Goal: Information Seeking & Learning: Learn about a topic

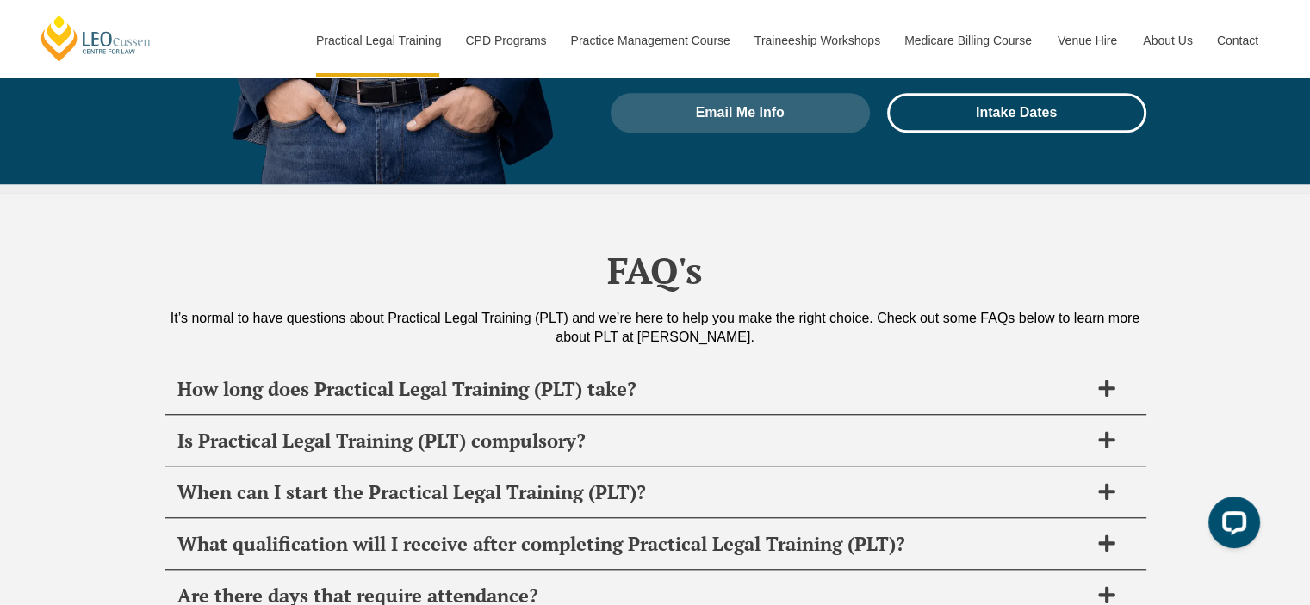
scroll to position [8076, 0]
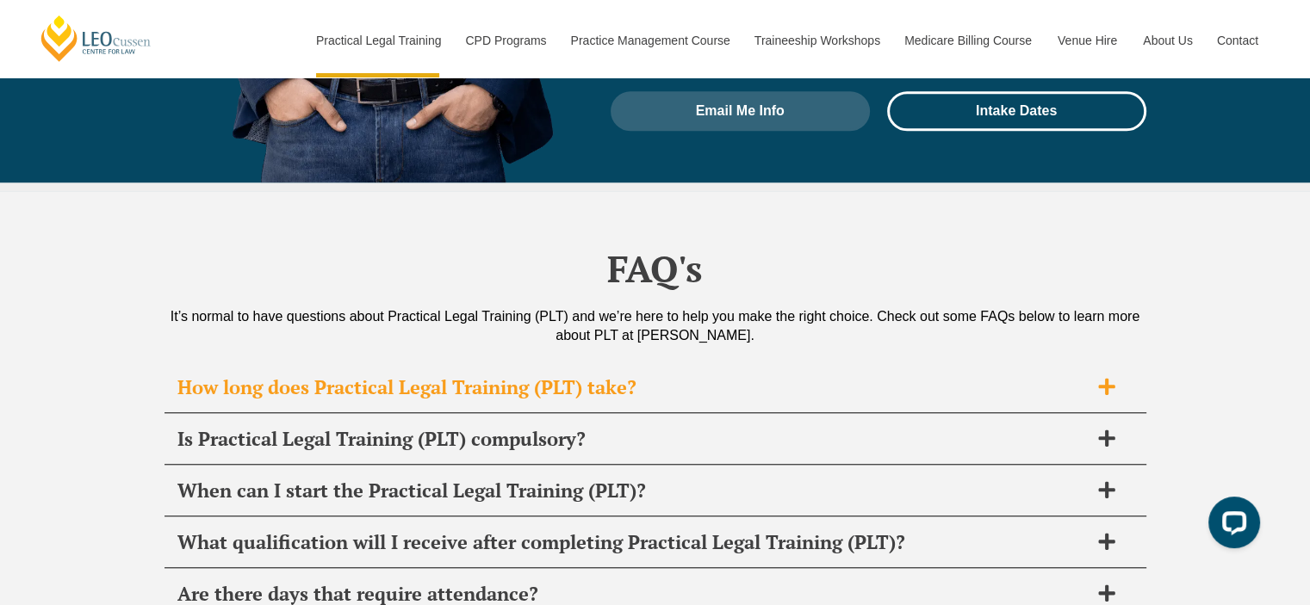
click at [599, 375] on span "How long does Practical Legal Training (PLT) take?" at bounding box center [632, 387] width 911 height 24
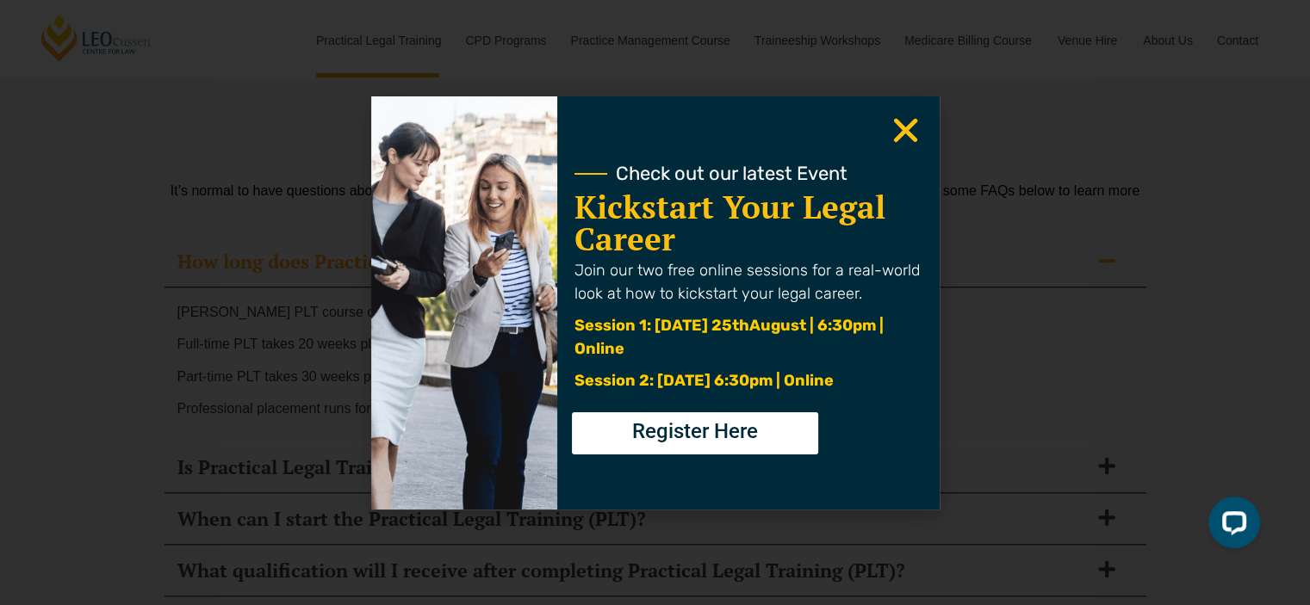
scroll to position [8202, 0]
click at [915, 120] on use "Close" at bounding box center [905, 130] width 24 height 24
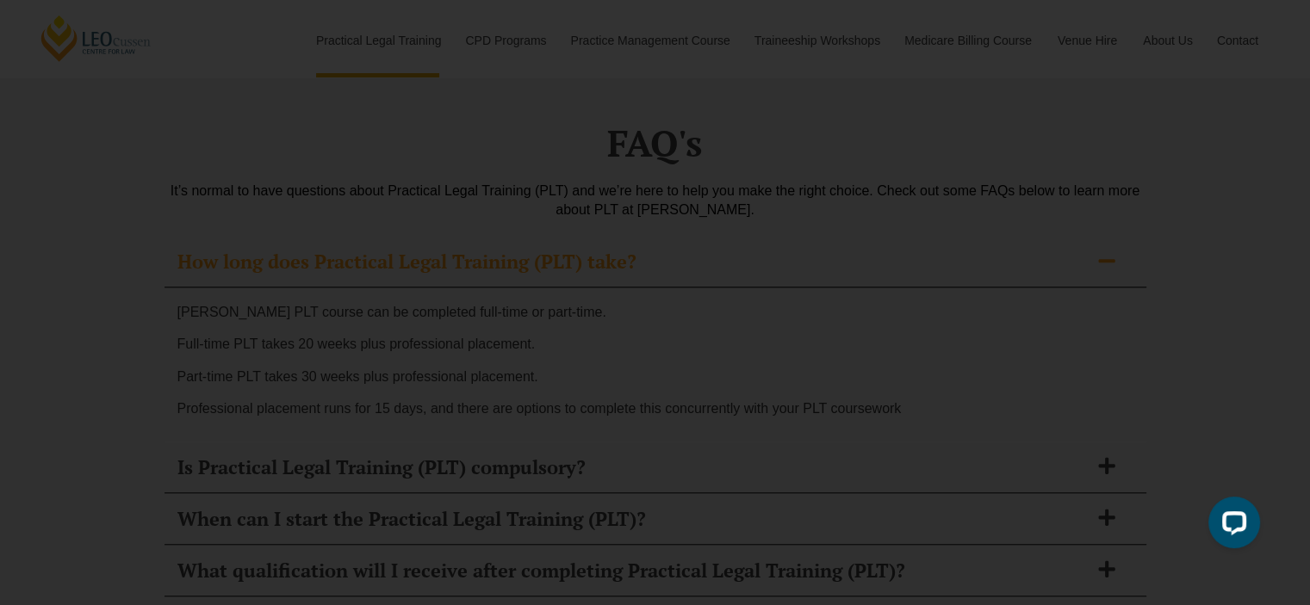
click at [909, 136] on use "Close" at bounding box center [905, 130] width 24 height 24
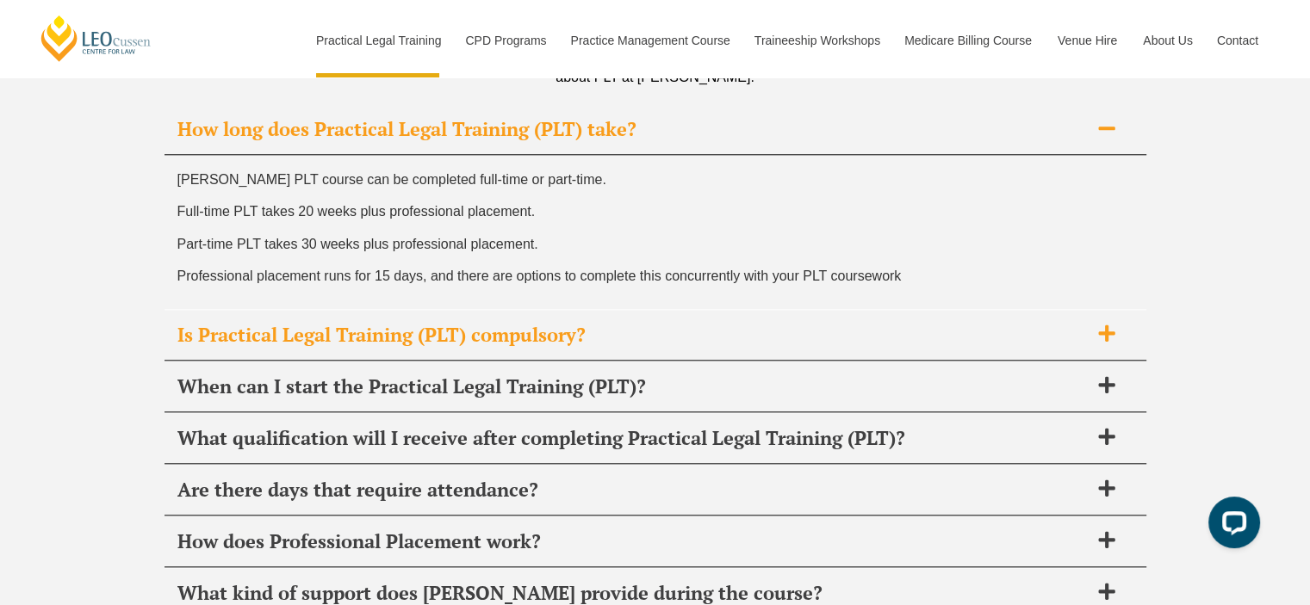
scroll to position [8336, 0]
click at [764, 321] on span "Is Practical Legal Training (PLT) compulsory?" at bounding box center [632, 333] width 911 height 24
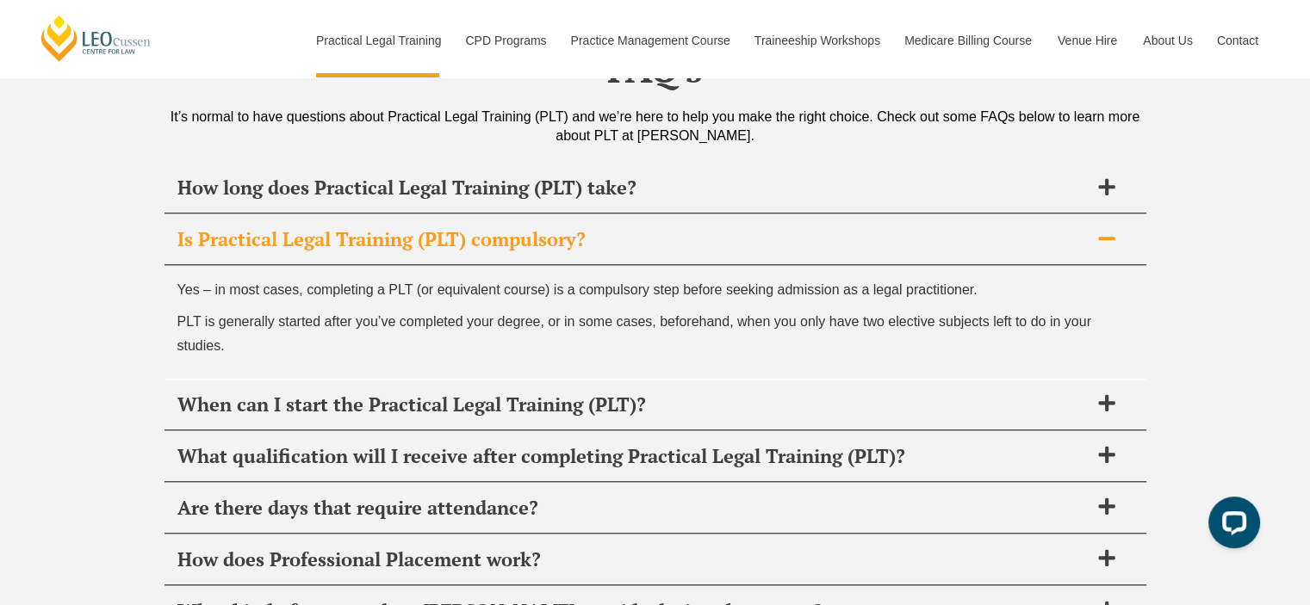
scroll to position [8274, 0]
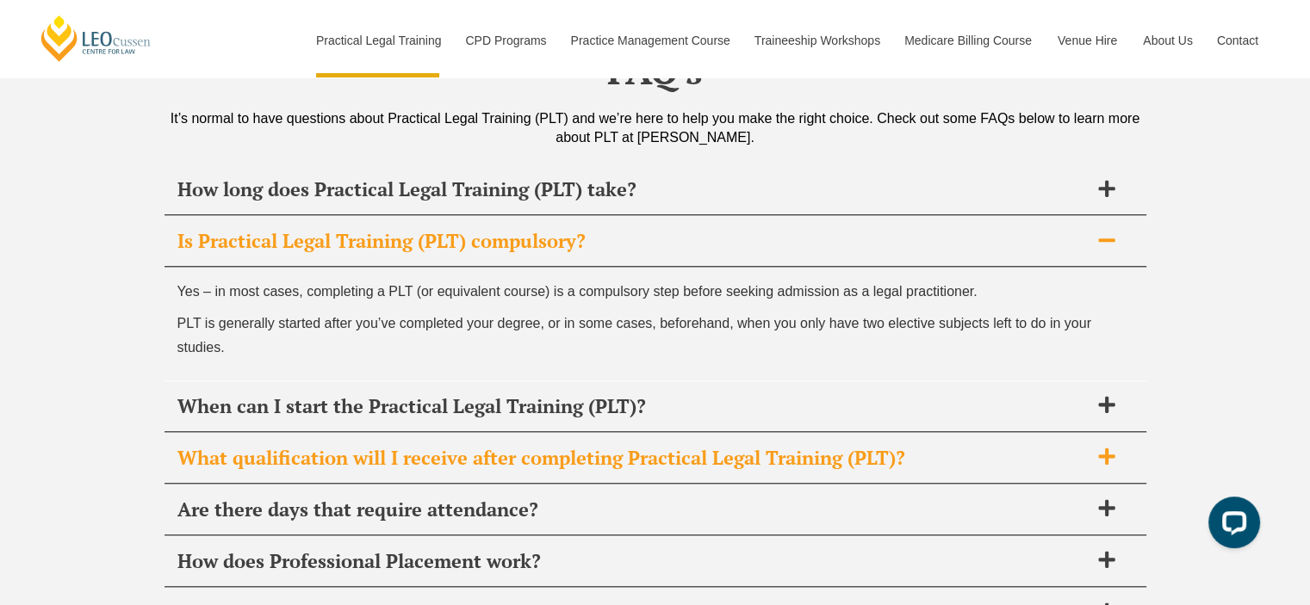
click at [703, 433] on div "What qualification will I receive after completing Practical Legal Training (PL…" at bounding box center [655, 458] width 982 height 51
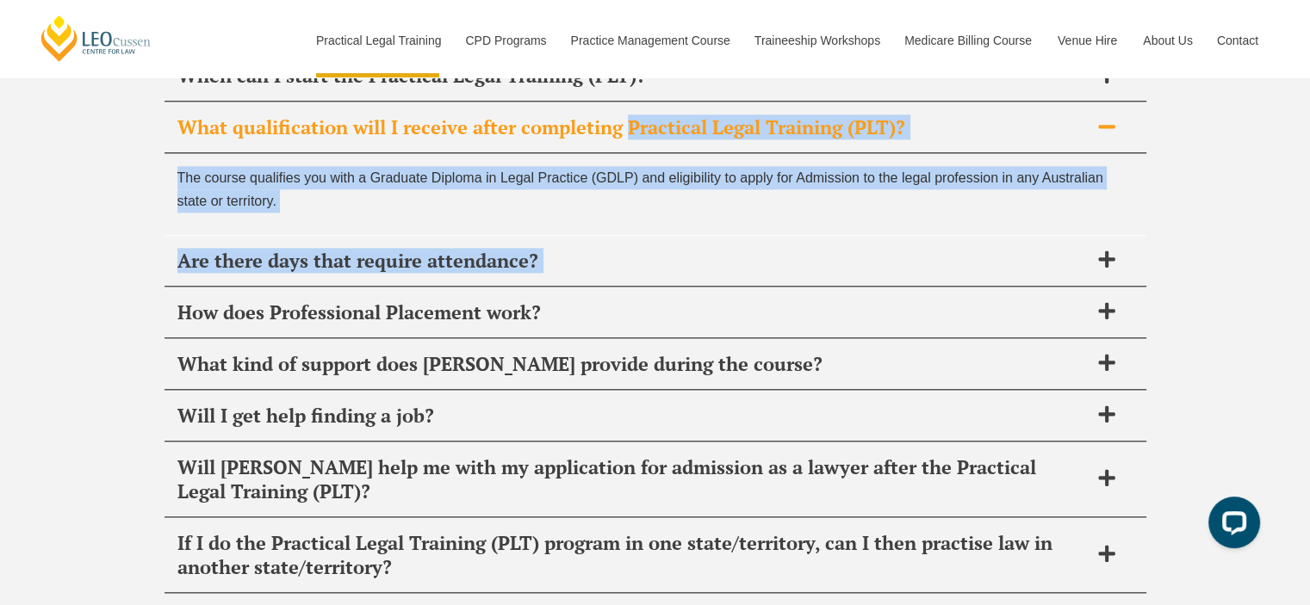
scroll to position [8496, 0]
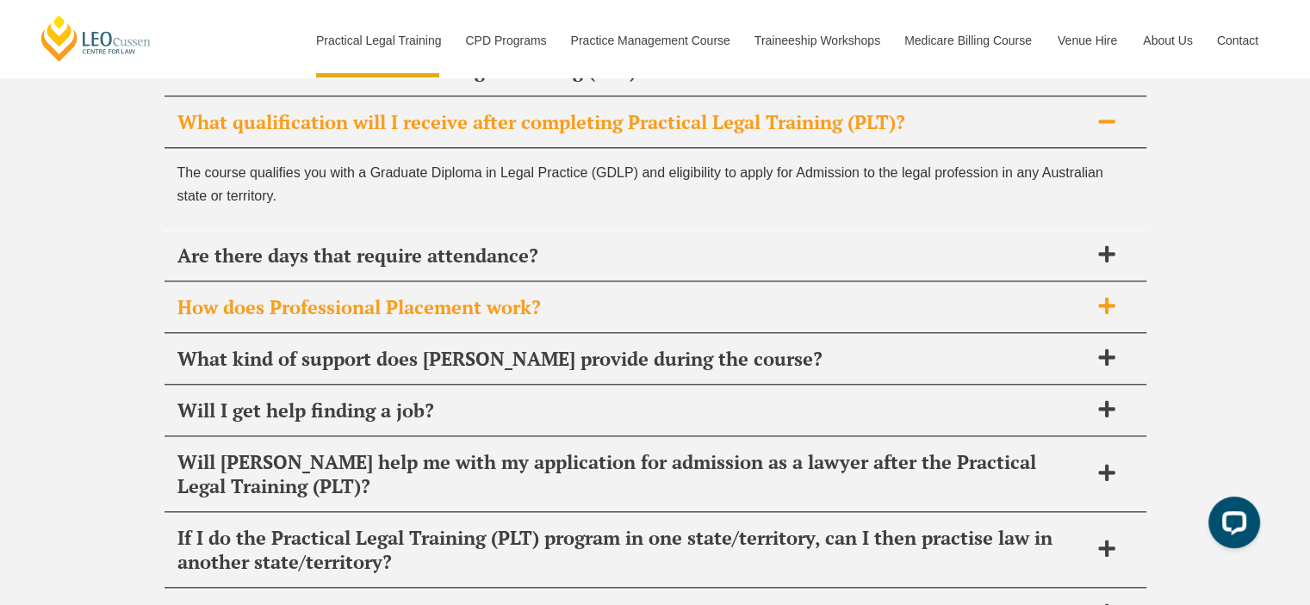
click at [794, 295] on span "How does Professional Placement work?" at bounding box center [632, 307] width 911 height 24
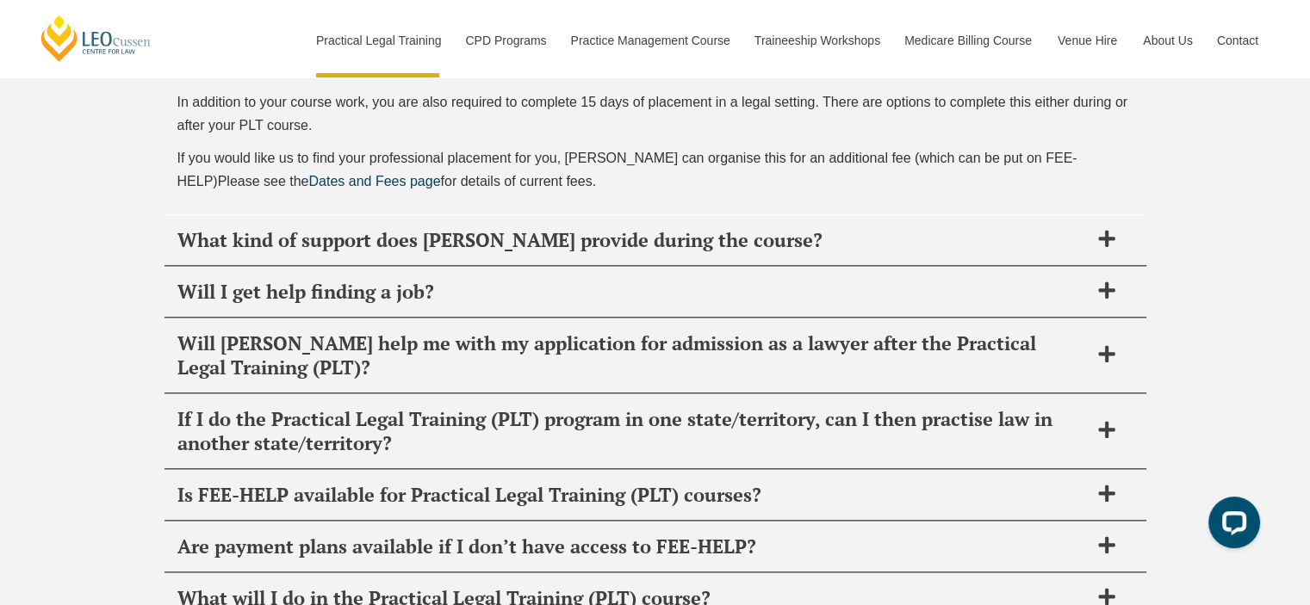
scroll to position [8674, 0]
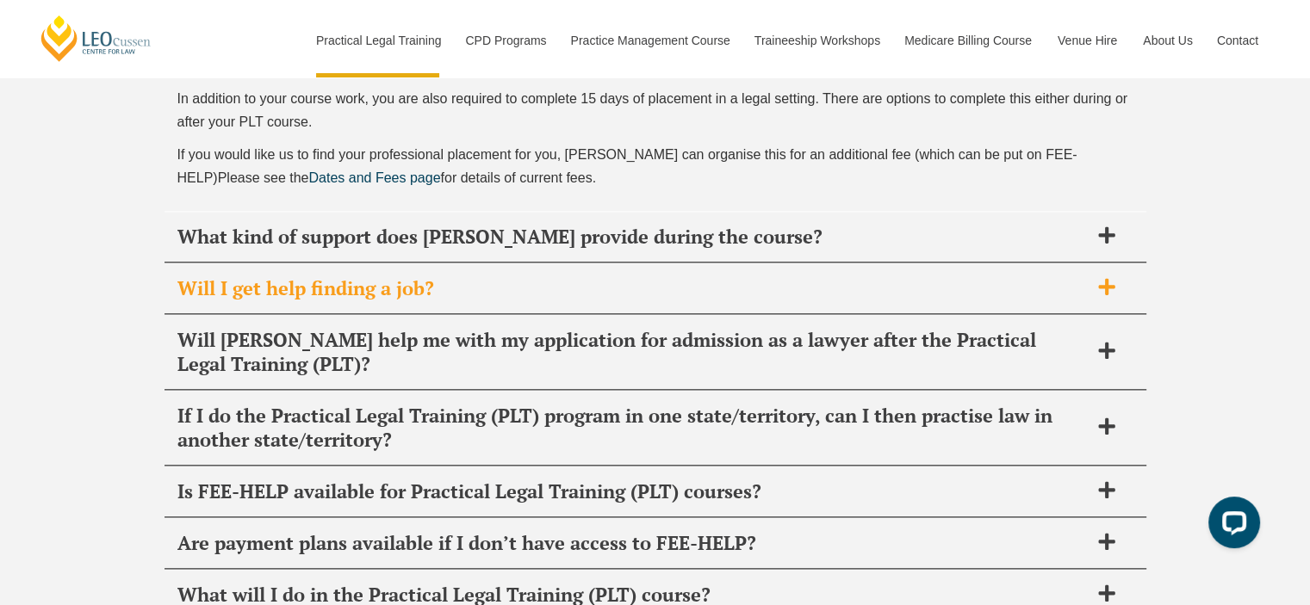
click at [773, 276] on span "Will I get help finding a job?" at bounding box center [632, 288] width 911 height 24
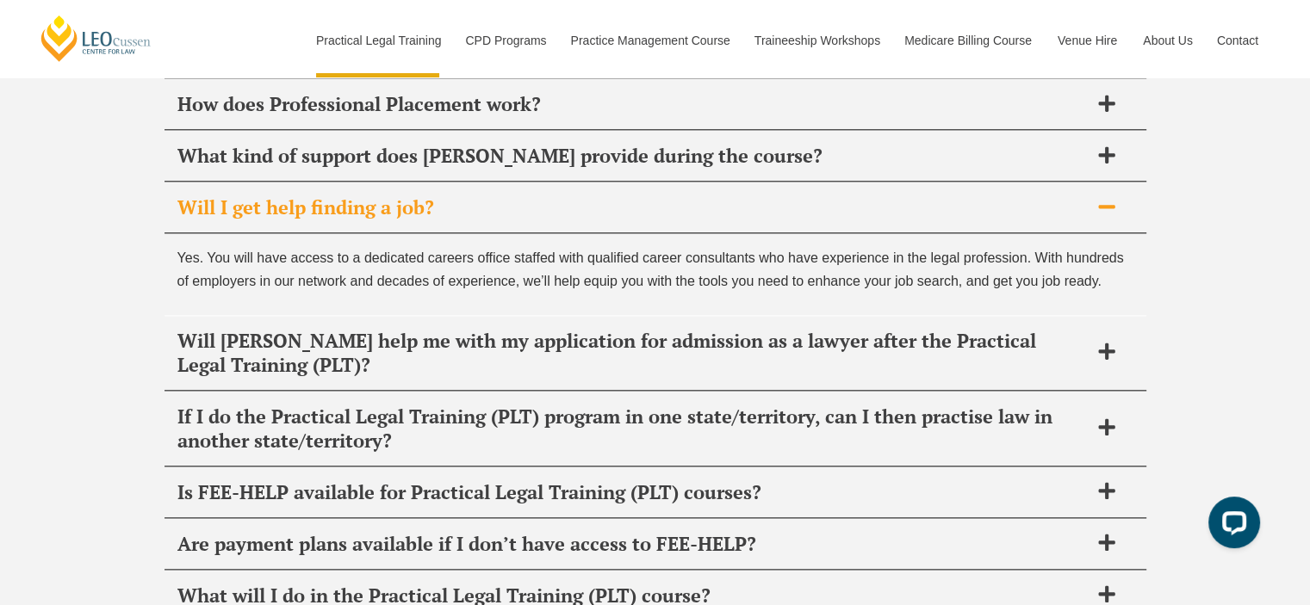
scroll to position [8616, 0]
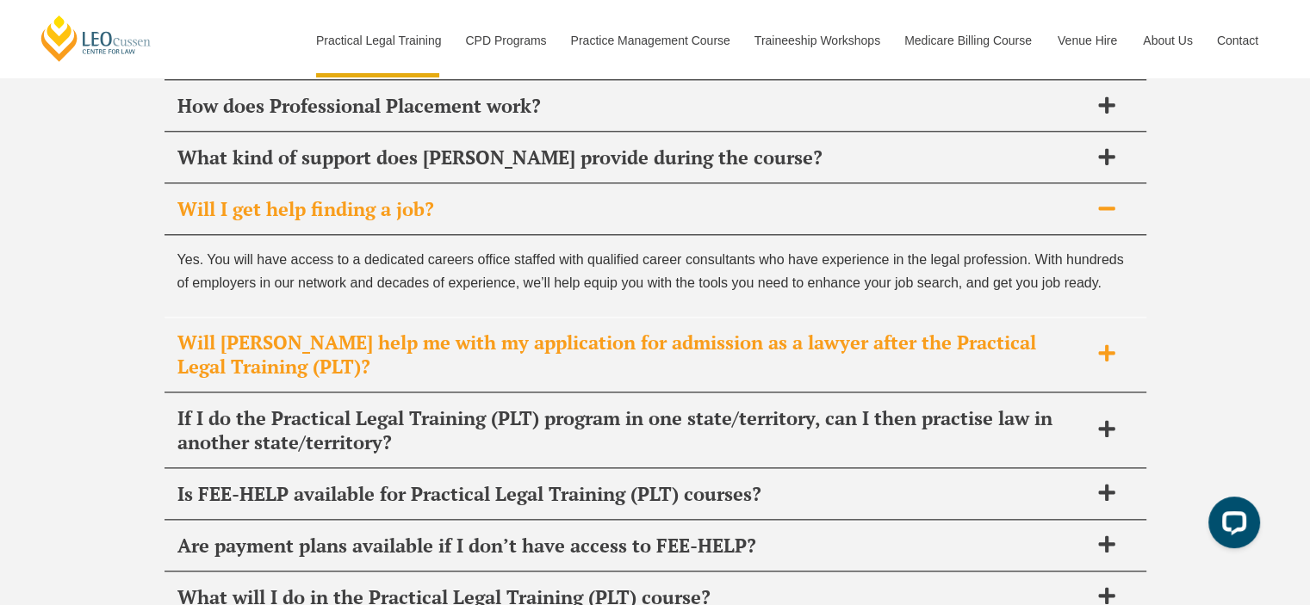
click at [851, 331] on span "Will Leo Cussen help me with my application for admission as a lawyer after the…" at bounding box center [632, 355] width 911 height 48
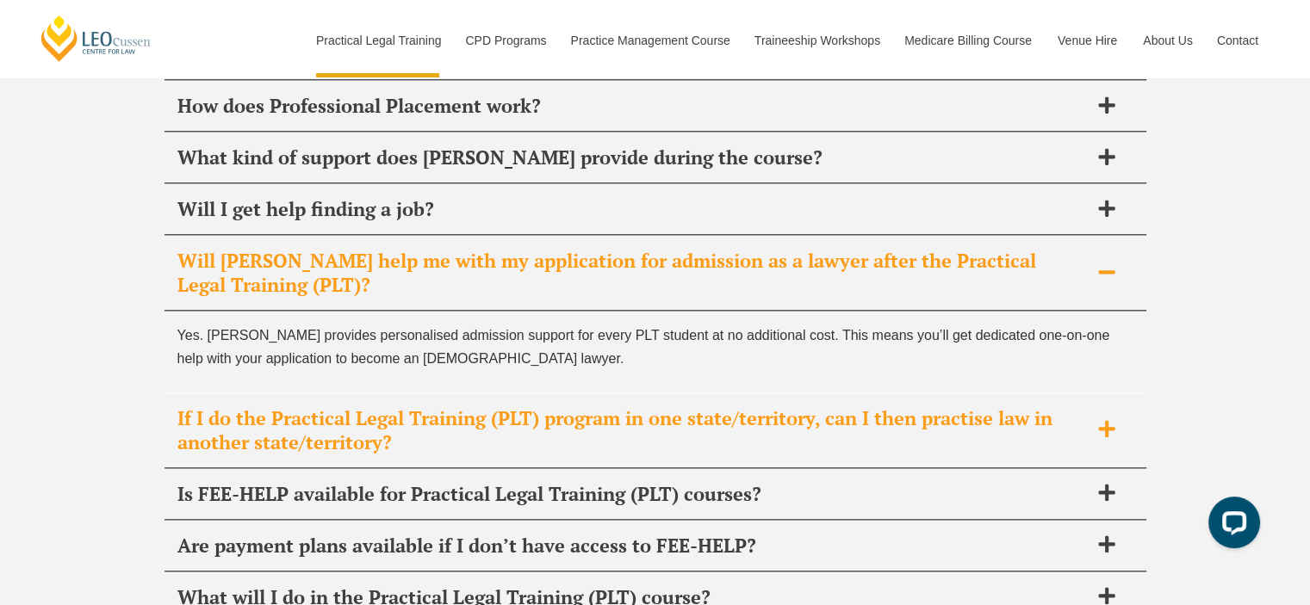
click at [862, 406] on span "If I do the Practical Legal Training (PLT) program in one state/territory, can …" at bounding box center [632, 430] width 911 height 48
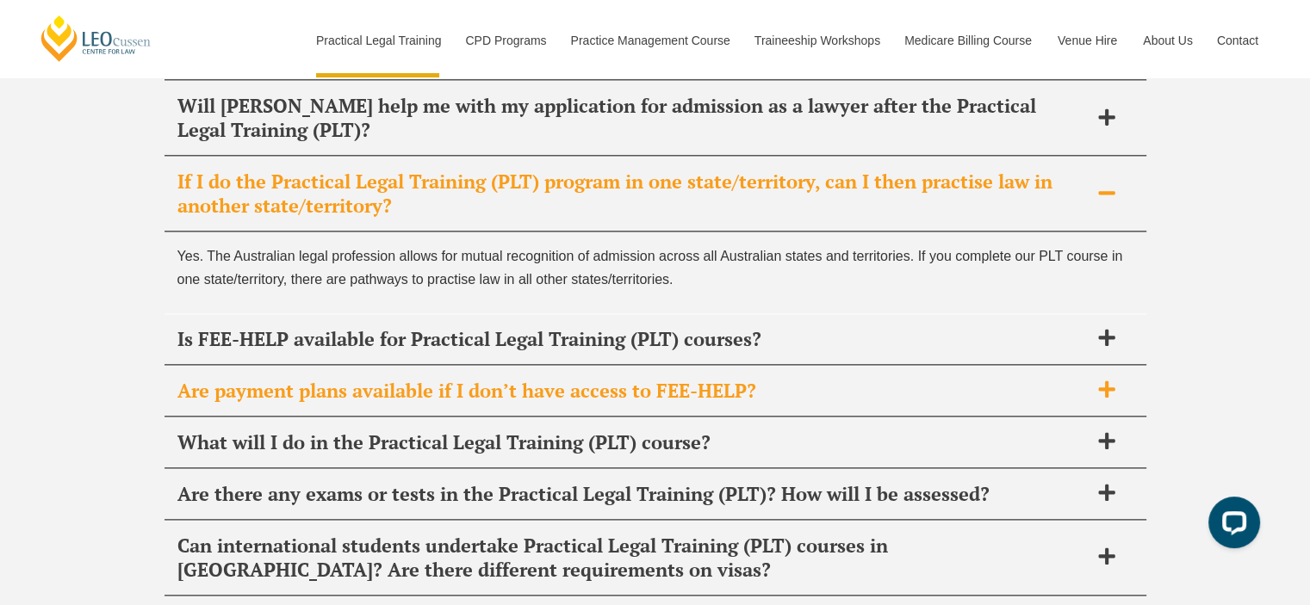
scroll to position [8774, 0]
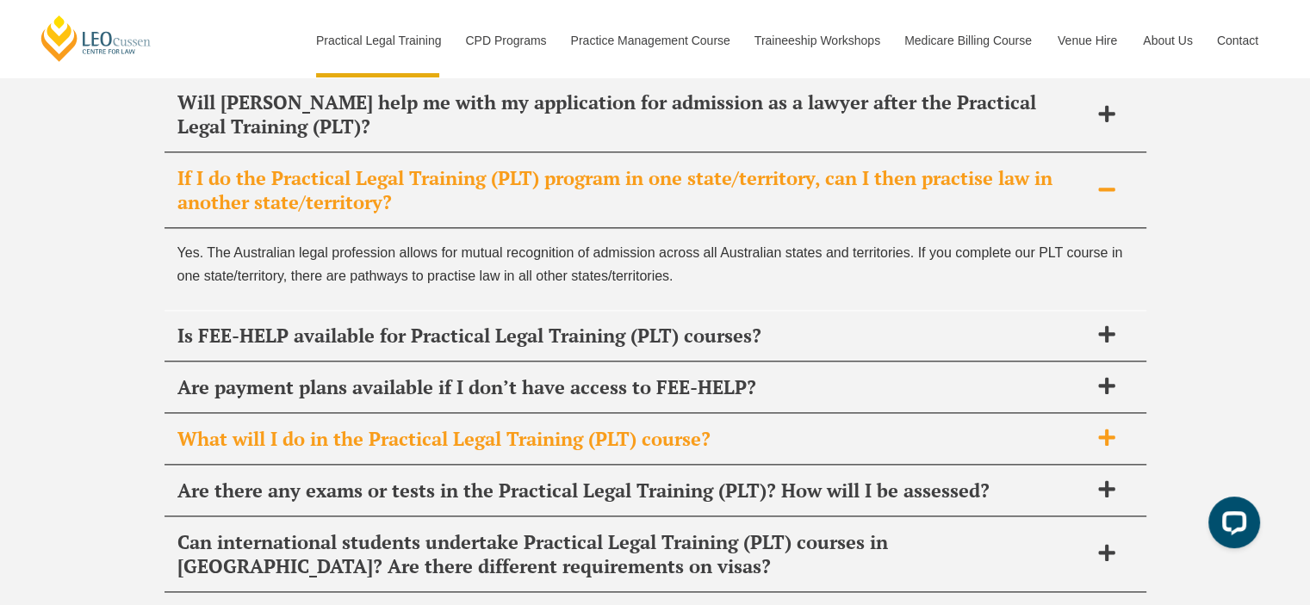
click at [844, 427] on span "What will I do in the Practical Legal Training (PLT) course?" at bounding box center [632, 439] width 911 height 24
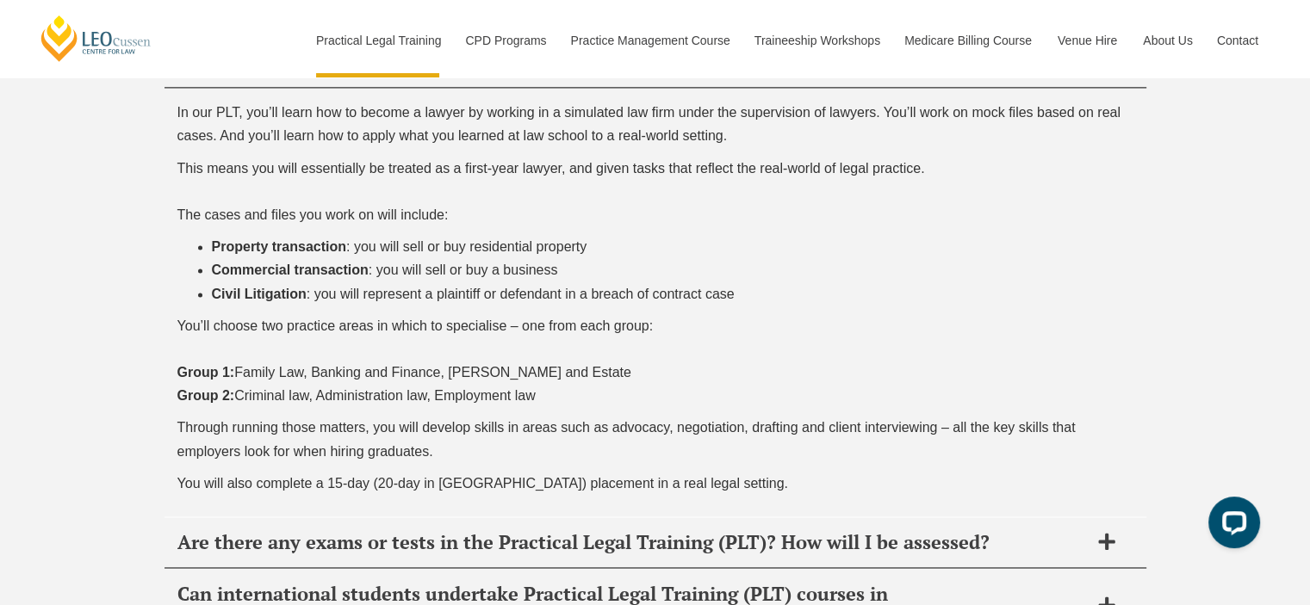
scroll to position [9070, 0]
click at [848, 530] on span "Are there any exams or tests in the Practical Legal Training (PLT)? How will I …" at bounding box center [632, 542] width 911 height 24
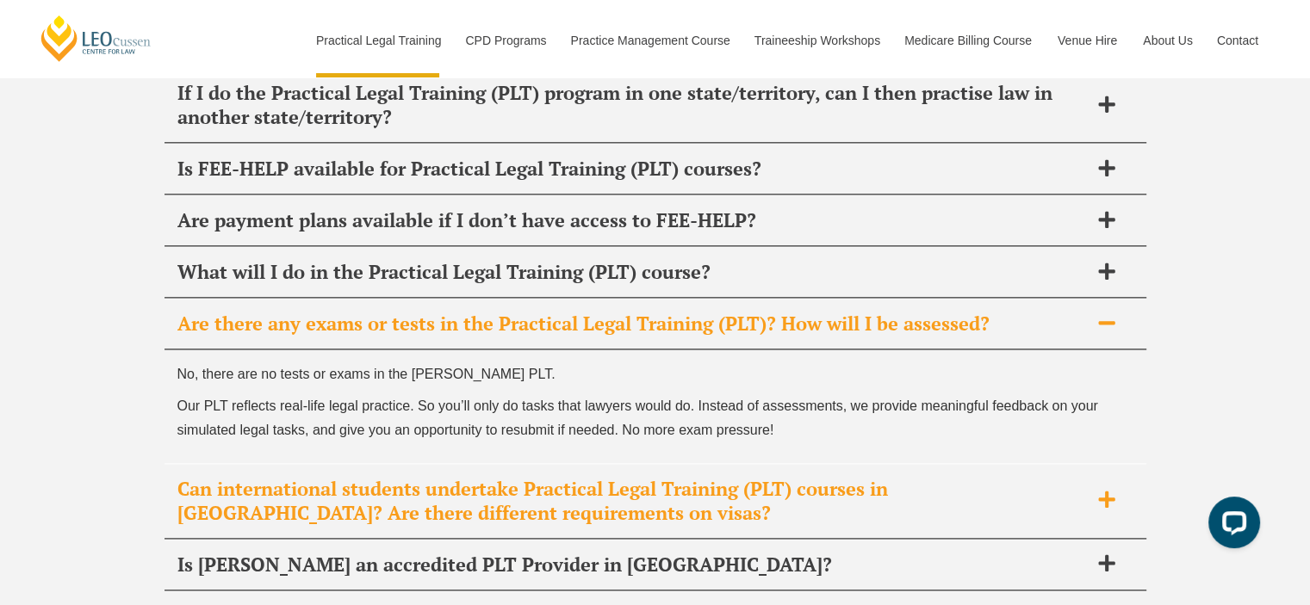
scroll to position [8859, 0]
click at [915, 465] on div "Can international students undertake Practical Legal Training (PLT) courses in …" at bounding box center [655, 502] width 982 height 75
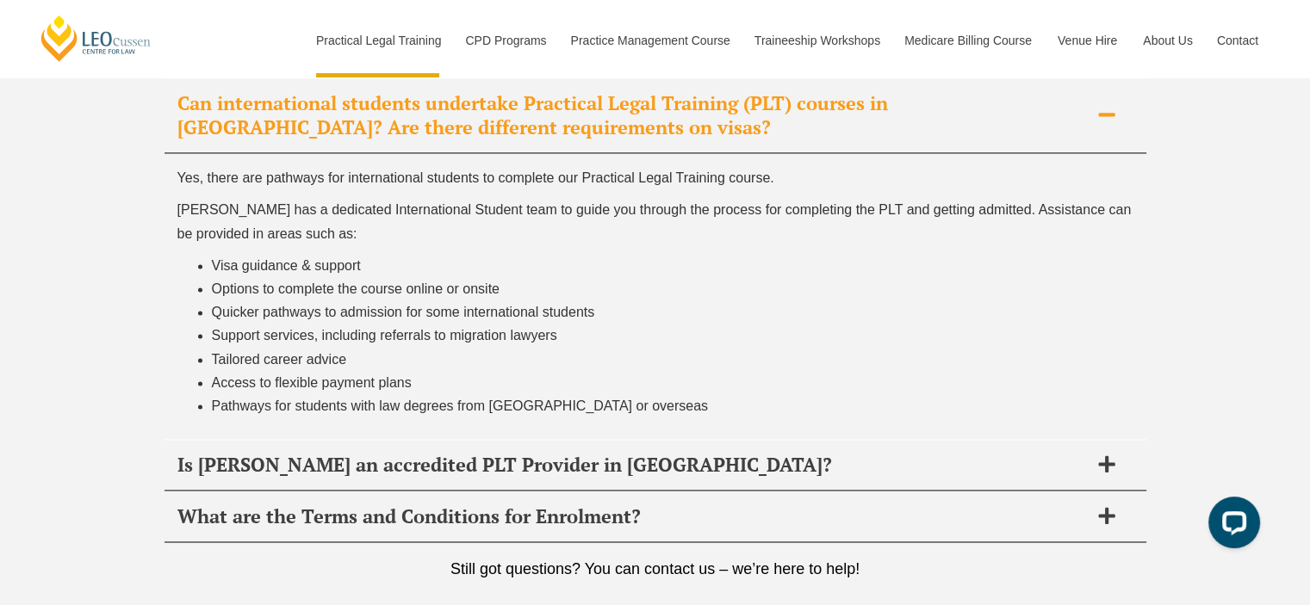
scroll to position [9142, 0]
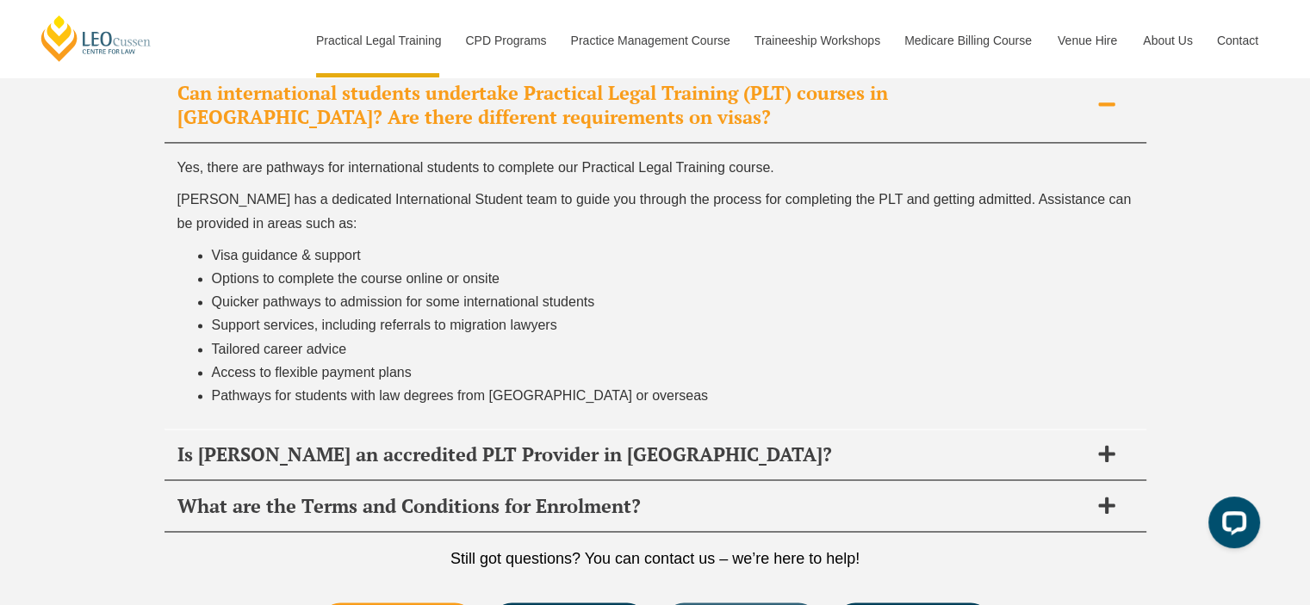
click at [915, 430] on div "Is Leo Cussen an accredited PLT Provider in VIC?" at bounding box center [655, 455] width 982 height 51
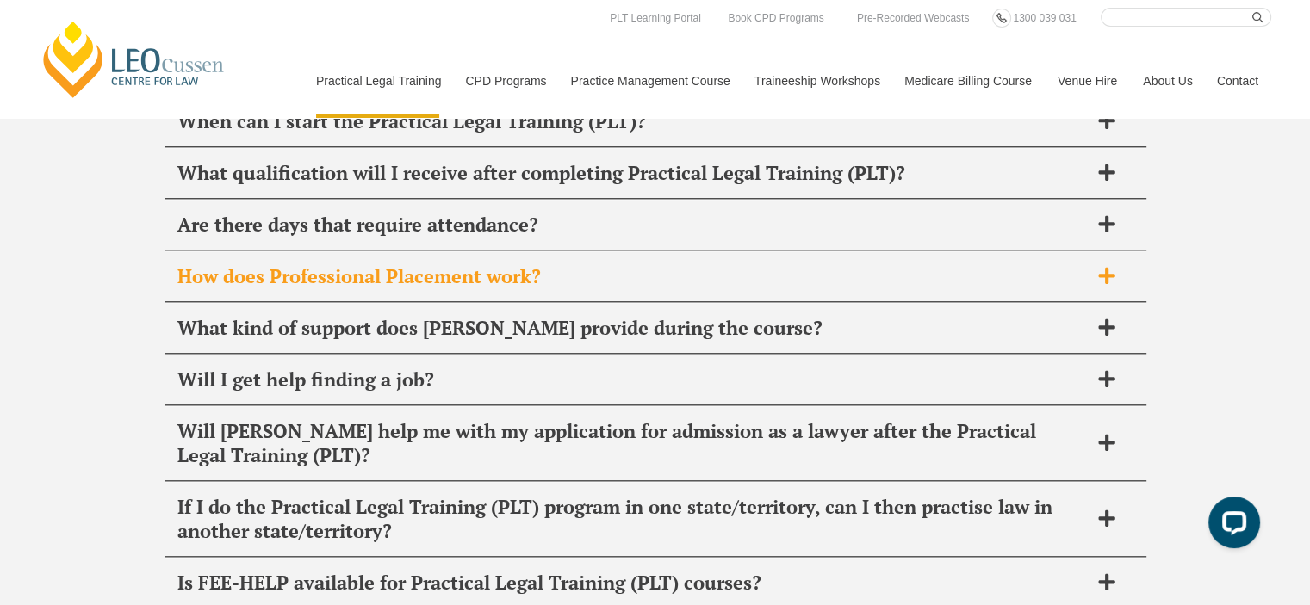
scroll to position [8446, 0]
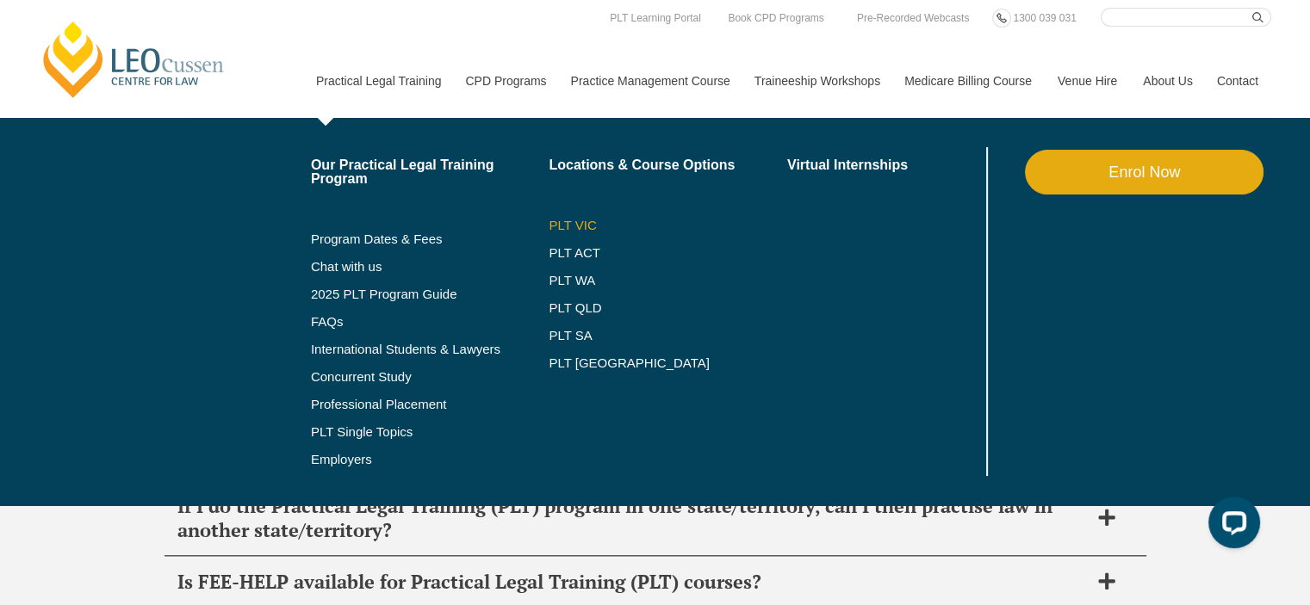
click at [570, 223] on link "PLT VIC" at bounding box center [668, 226] width 239 height 14
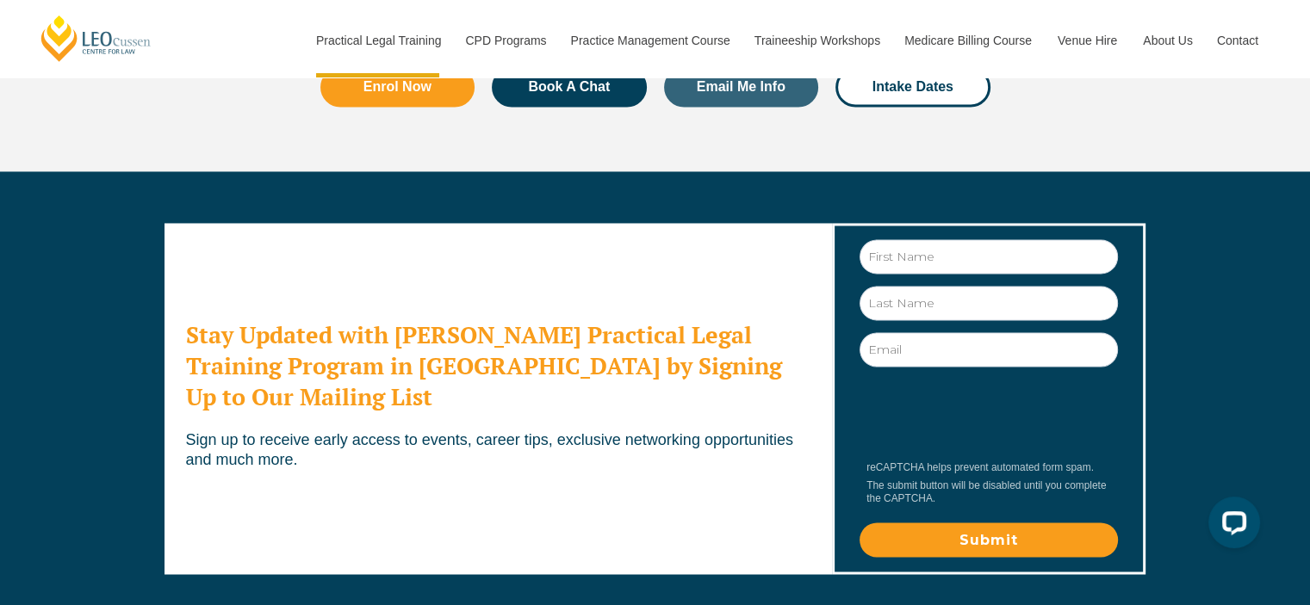
scroll to position [9593, 0]
